Goal: Find specific page/section: Find specific page/section

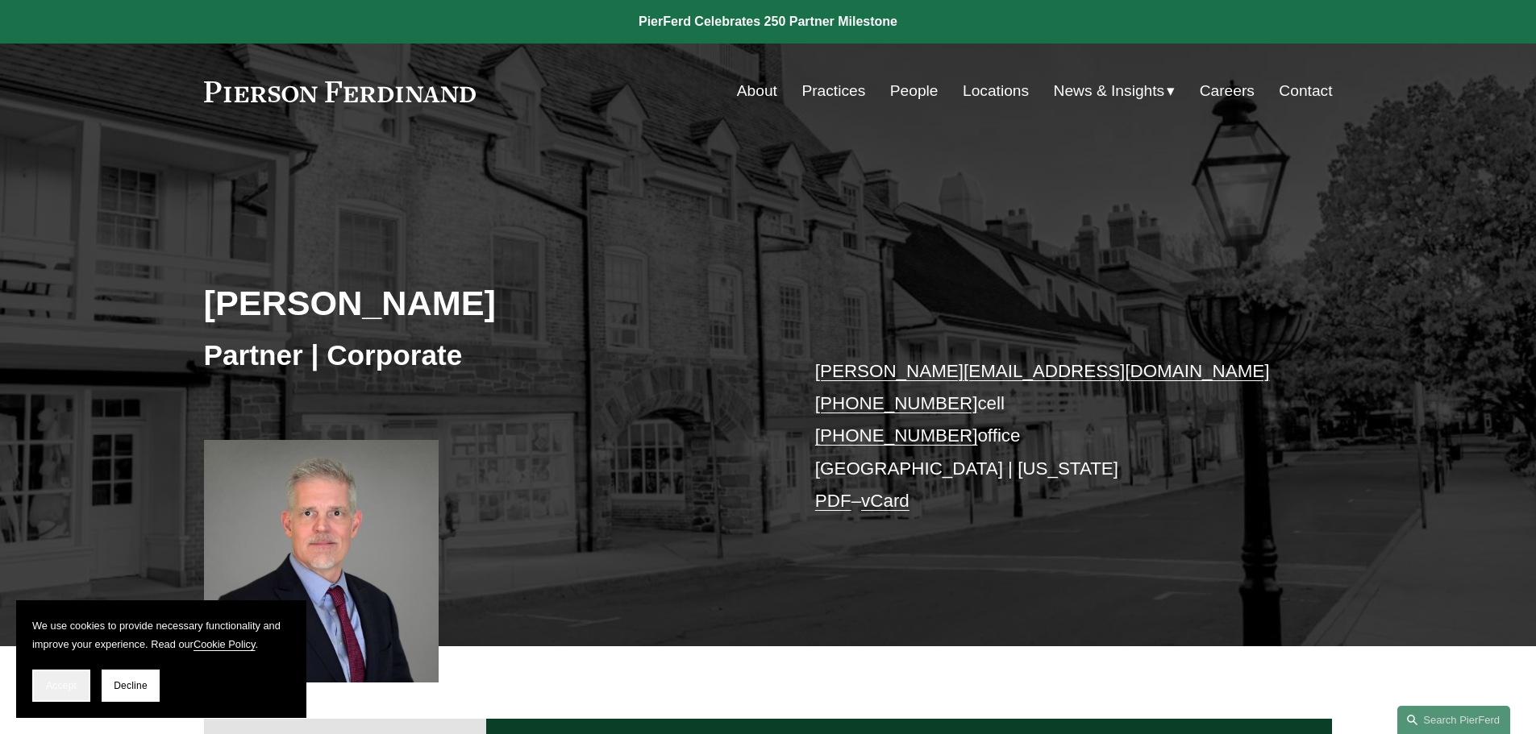
click at [50, 681] on span "Accept" at bounding box center [61, 685] width 31 height 11
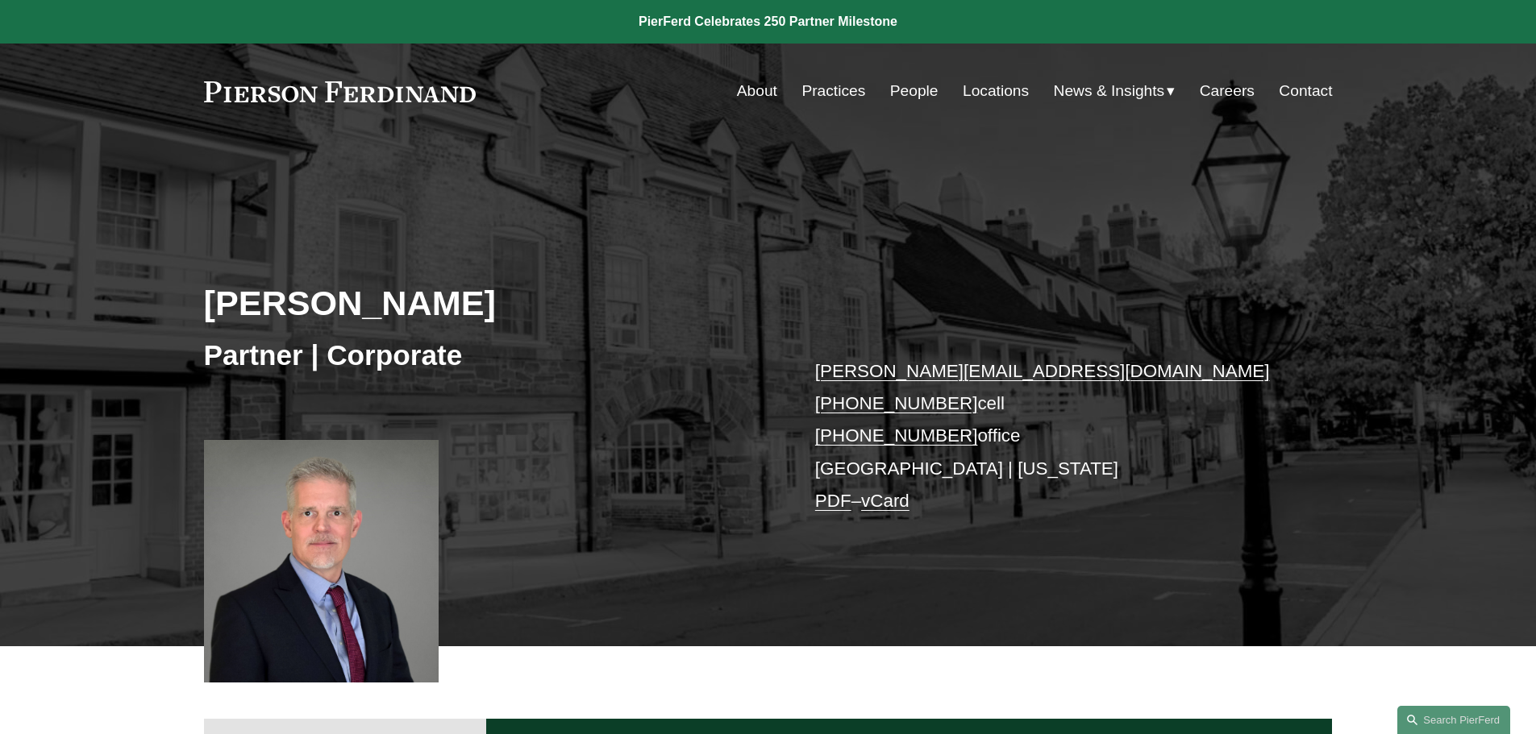
click at [911, 94] on link "People" at bounding box center [914, 91] width 48 height 31
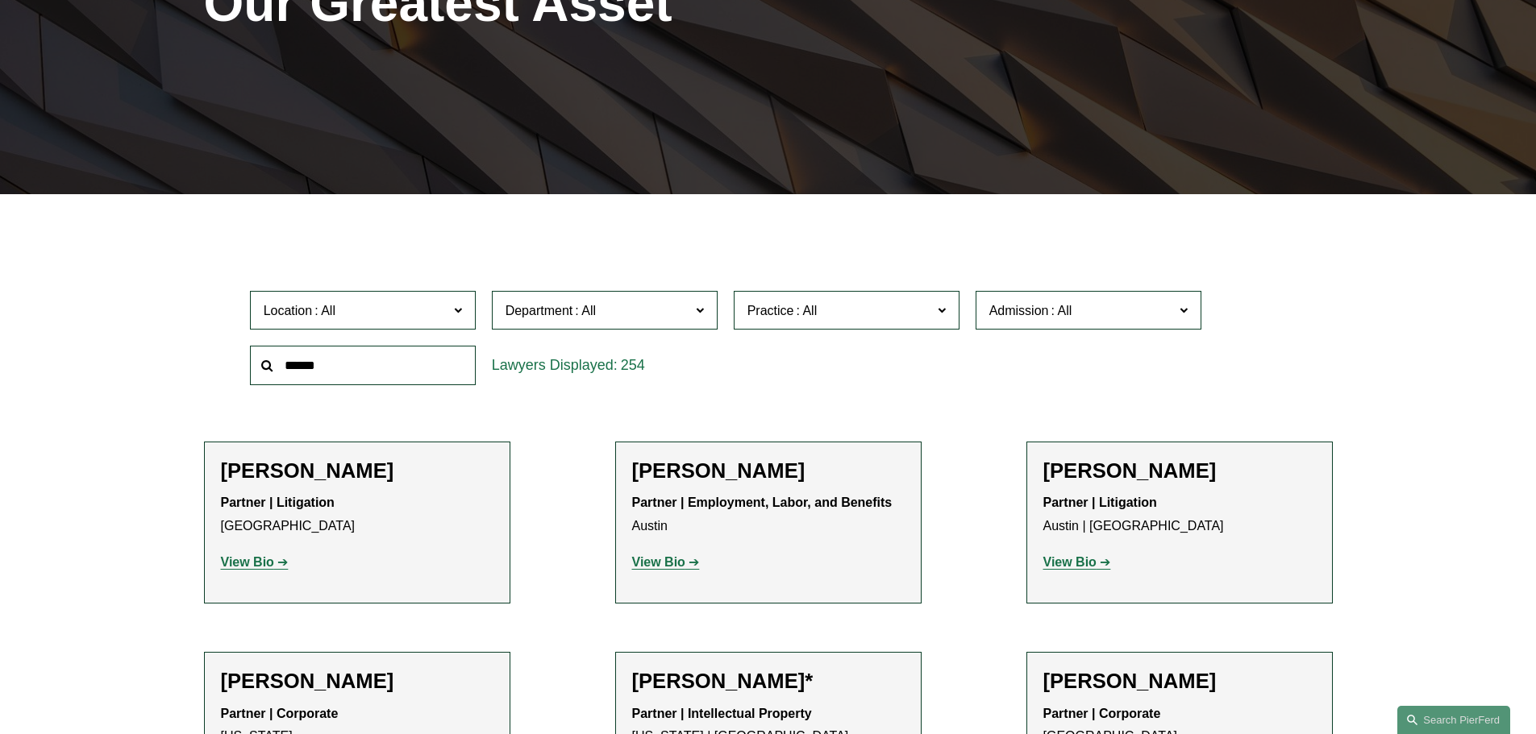
scroll to position [403, 0]
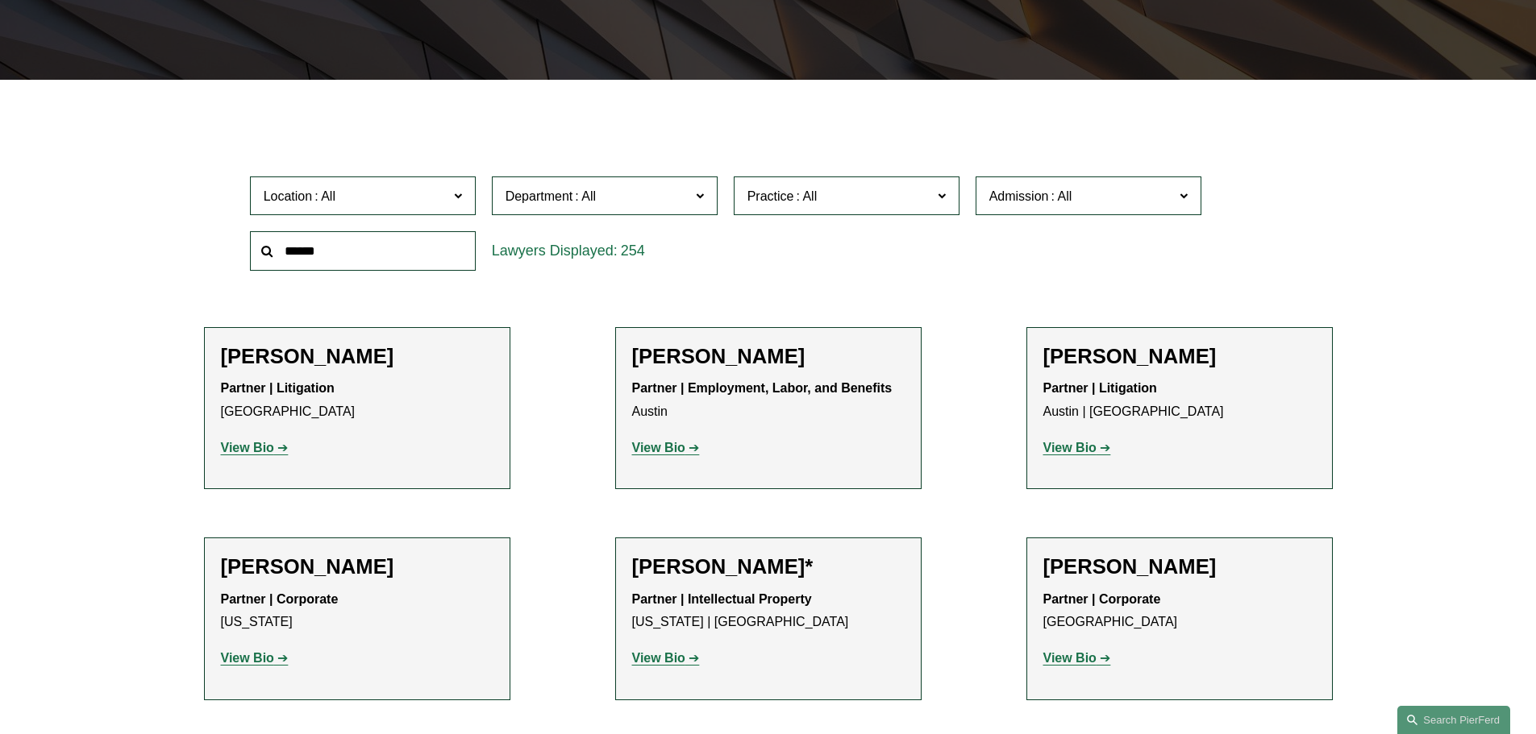
click at [452, 194] on label "Location" at bounding box center [363, 197] width 226 height 40
click at [946, 277] on div "Location All [GEOGRAPHIC_DATA] [GEOGRAPHIC_DATA] [GEOGRAPHIC_DATA] [GEOGRAPHIC_…" at bounding box center [768, 223] width 1053 height 110
